Goal: Download file/media

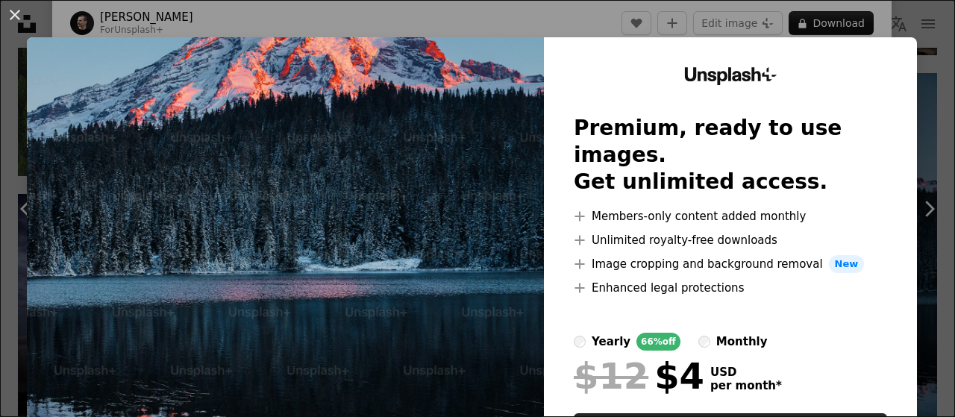
click at [499, 154] on img at bounding box center [285, 274] width 517 height 474
click at [410, 116] on img at bounding box center [285, 274] width 517 height 474
click at [16, 7] on button "An X shape" at bounding box center [15, 15] width 18 height 18
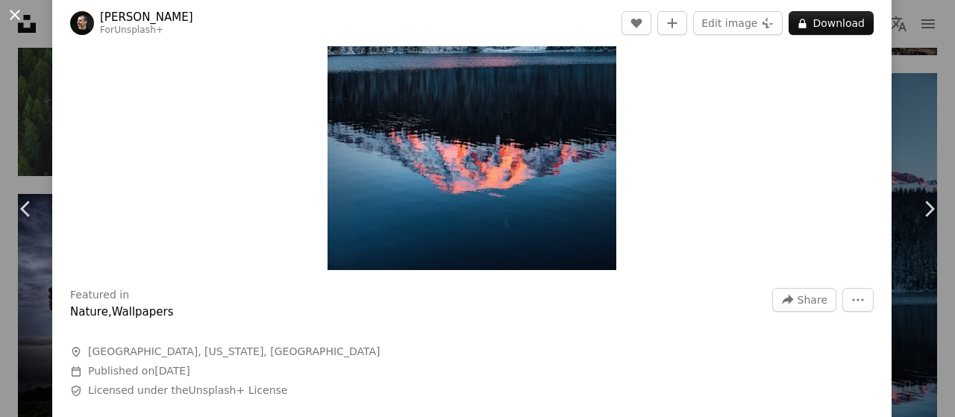
click at [16, 6] on button "An X shape" at bounding box center [15, 15] width 18 height 18
